Goal: Information Seeking & Learning: Understand process/instructions

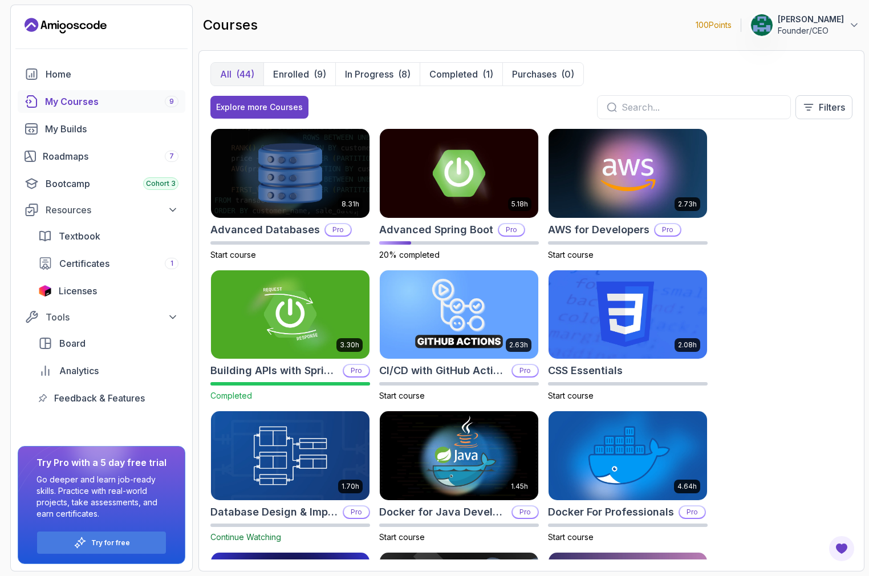
click at [63, 23] on icon "Landing page" at bounding box center [62, 26] width 6 height 6
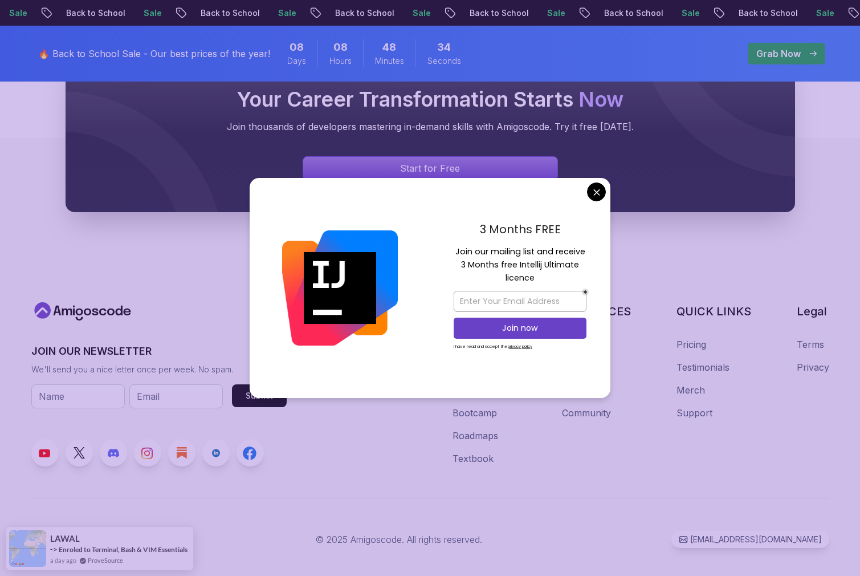
scroll to position [4281, 0]
click at [606, 428] on div "RESOURCES Team Blogs Newsletter Community" at bounding box center [596, 385] width 69 height 162
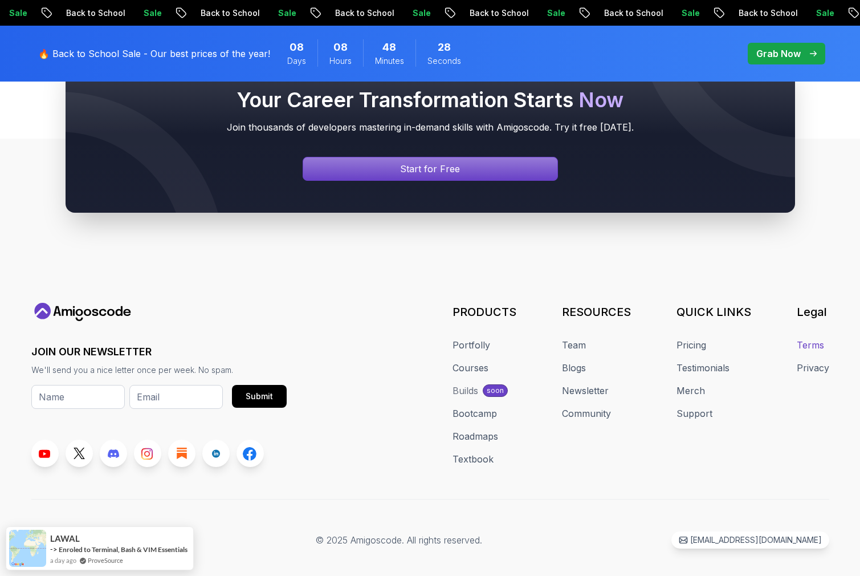
click at [818, 338] on link "Terms" at bounding box center [810, 345] width 27 height 14
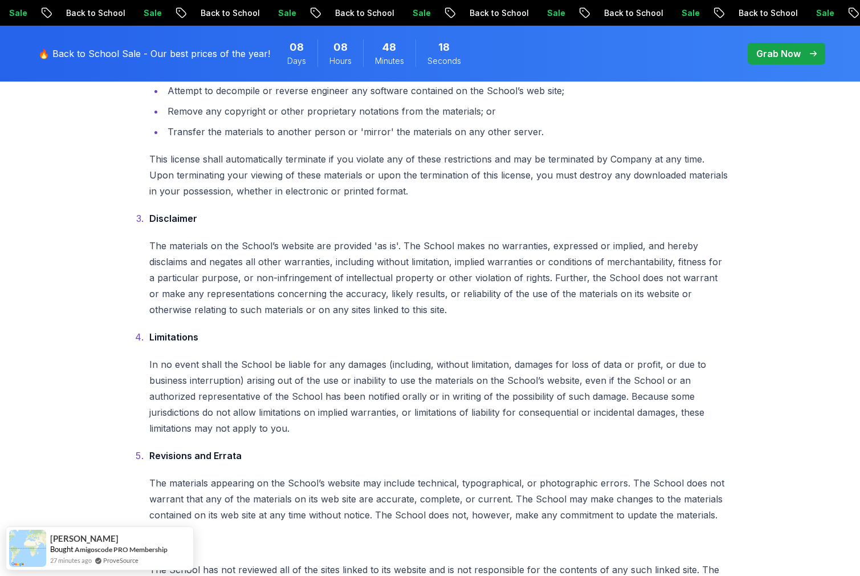
scroll to position [405, 0]
click at [440, 322] on ol "Terms By accessing this School, you are agreeing to be bound by these Terms of …" at bounding box center [430, 309] width 599 height 851
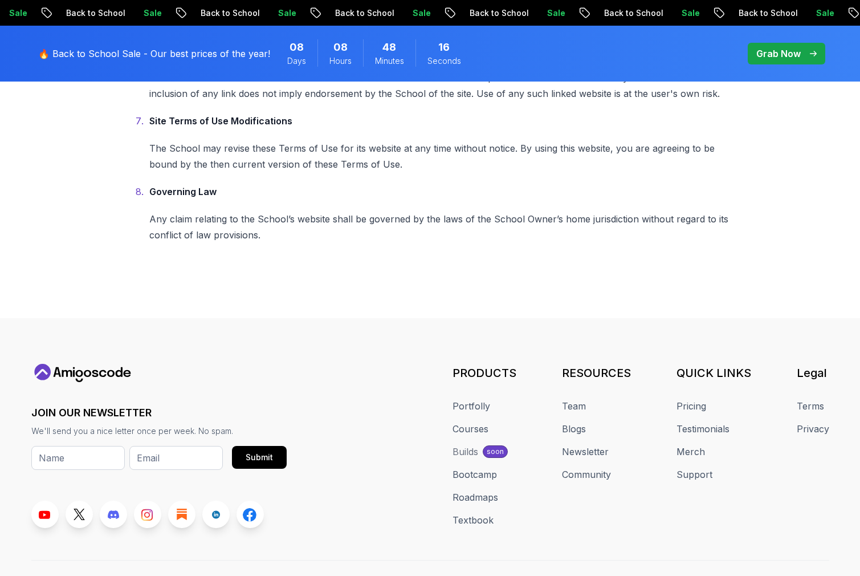
scroll to position [889, 0]
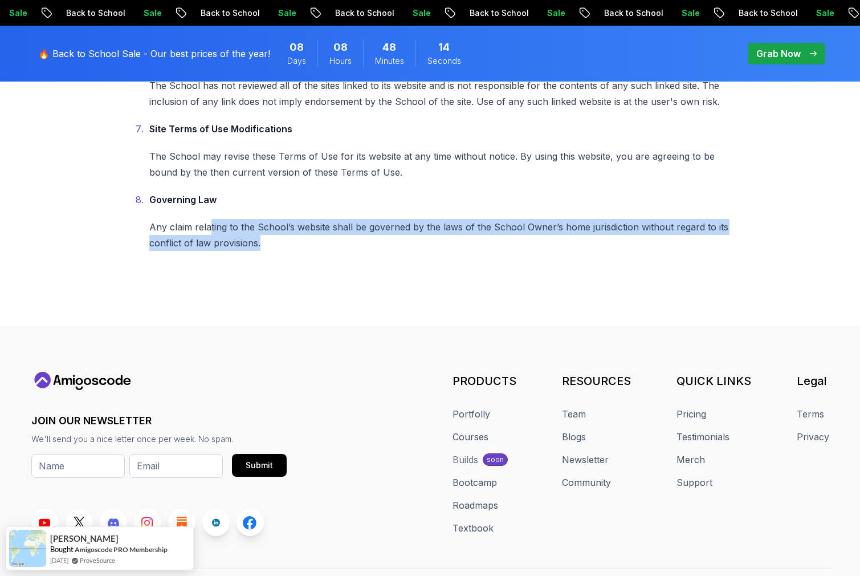
drag, startPoint x: 273, startPoint y: 242, endPoint x: 208, endPoint y: 225, distance: 66.7
click at [208, 225] on p "Any claim relating to the School’s website shall be governed by the laws of the…" at bounding box center [439, 235] width 580 height 32
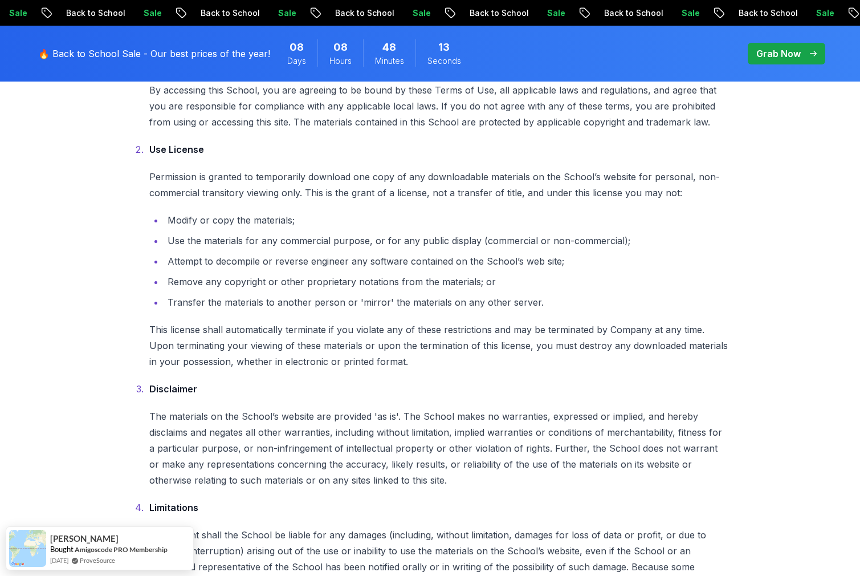
scroll to position [0, 0]
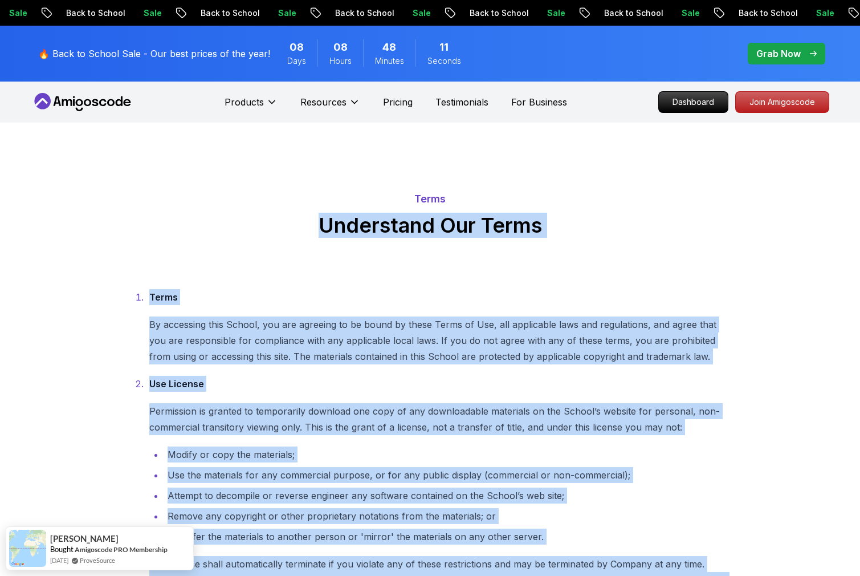
click at [365, 207] on div "Terms Understand Our Terms" at bounding box center [430, 214] width 798 height 46
click at [371, 196] on p "Terms" at bounding box center [430, 199] width 798 height 16
copy div "Lorem Ipsumdolor Sit Ametc Adipi El seddoeius temp Incidi, utl etd magnaali en …"
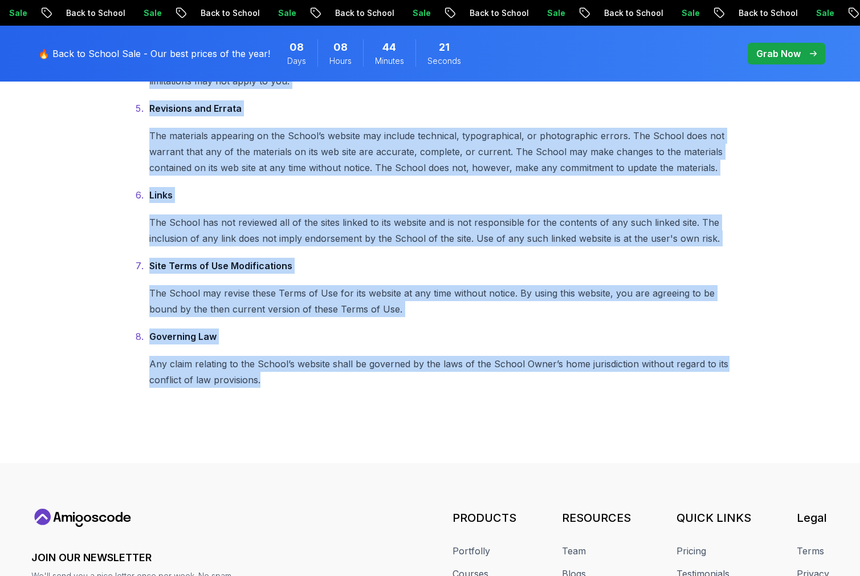
scroll to position [976, 0]
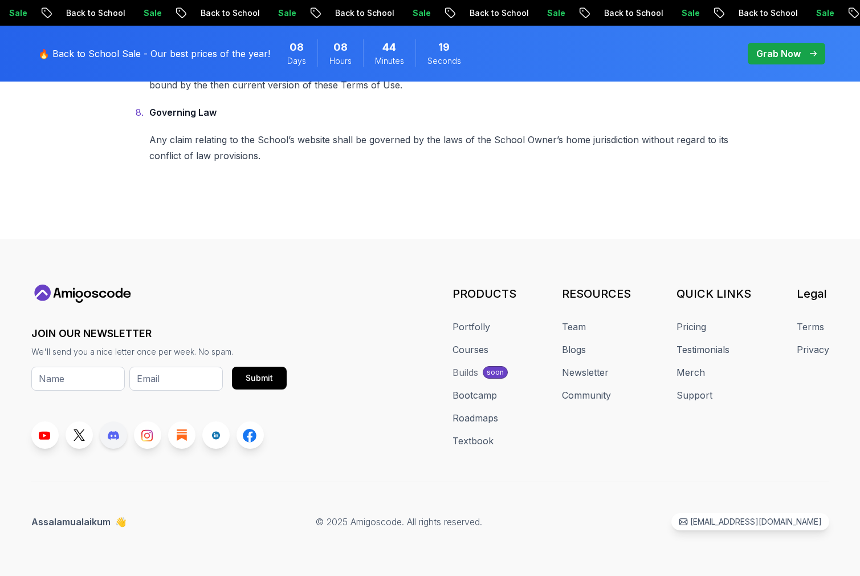
drag, startPoint x: 75, startPoint y: 417, endPoint x: 116, endPoint y: 426, distance: 42.5
click at [75, 417] on div "JOIN OUR NEWSLETTER We'll send you a nice letter once per week. No spam. Submit" at bounding box center [158, 367] width 255 height 164
click at [104, 436] on link at bounding box center [113, 434] width 27 height 27
